Goal: Navigation & Orientation: Go to known website

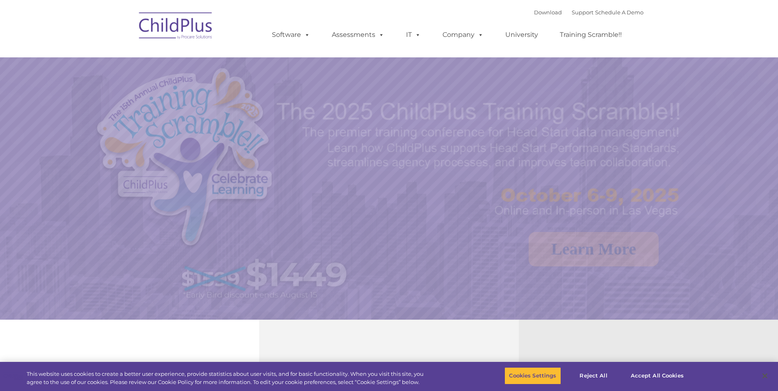
select select "MEDIUM"
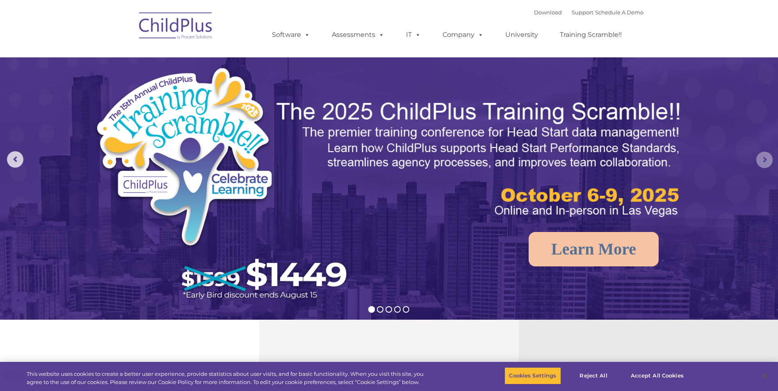
click at [765, 164] on rs-arrow at bounding box center [764, 160] width 16 height 16
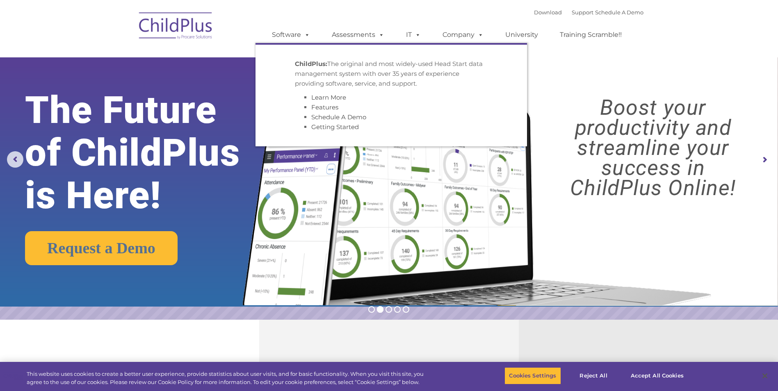
click at [175, 23] on img at bounding box center [176, 27] width 82 height 41
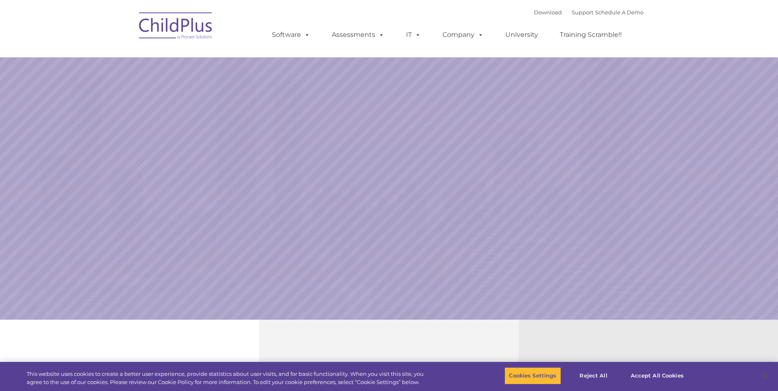
select select "MEDIUM"
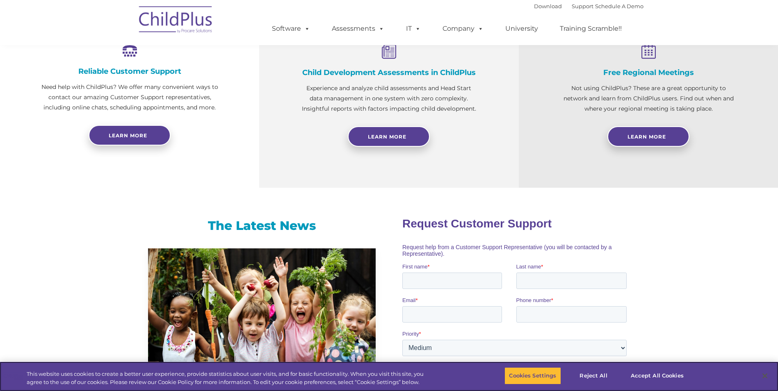
scroll to position [189, 0]
